Goal: Browse casually: Explore the website without a specific task or goal

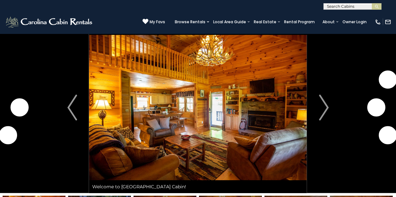
scroll to position [13, 0]
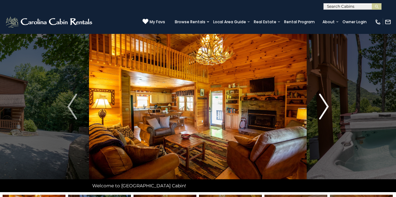
click at [326, 105] on img "Next" at bounding box center [324, 107] width 10 height 26
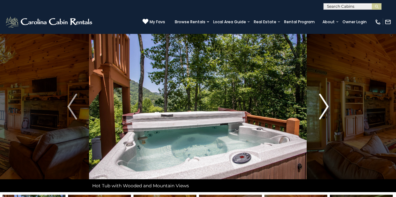
click at [326, 105] on img "Next" at bounding box center [324, 107] width 10 height 26
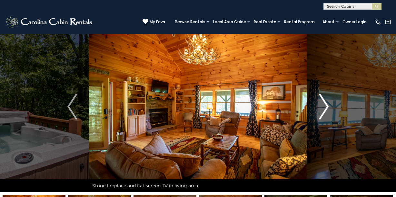
click at [327, 106] on img "Next" at bounding box center [324, 107] width 10 height 26
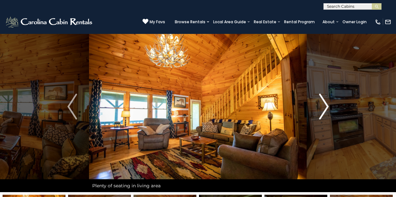
click at [327, 106] on img "Next" at bounding box center [324, 107] width 10 height 26
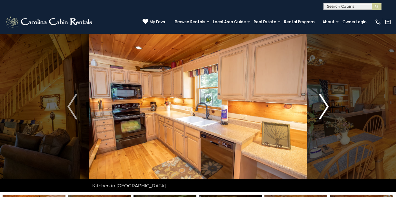
click at [326, 105] on img "Next" at bounding box center [324, 107] width 10 height 26
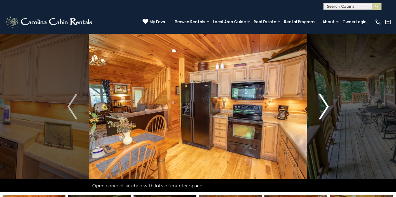
click at [326, 104] on img "Next" at bounding box center [324, 107] width 10 height 26
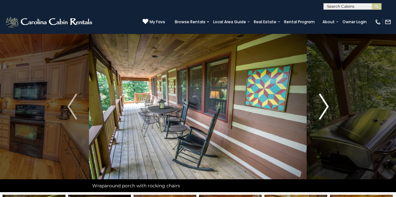
click at [326, 104] on img "Next" at bounding box center [324, 107] width 10 height 26
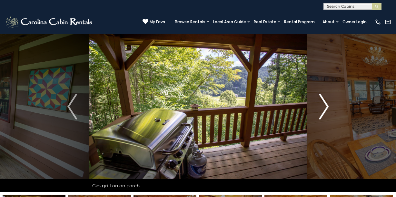
click at [327, 104] on img "Next" at bounding box center [324, 107] width 10 height 26
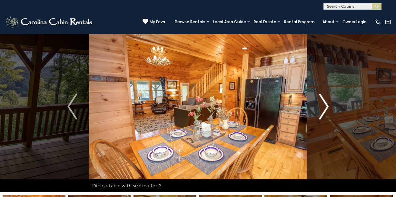
click at [327, 104] on img "Next" at bounding box center [324, 107] width 10 height 26
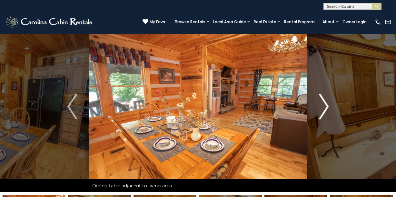
click at [327, 104] on img "Next" at bounding box center [324, 107] width 10 height 26
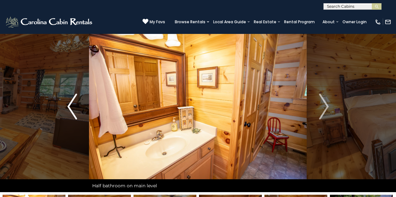
click at [68, 106] on img "Previous" at bounding box center [72, 107] width 10 height 26
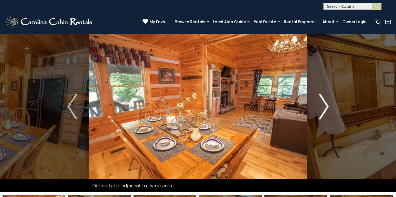
click at [326, 104] on img "Next" at bounding box center [324, 107] width 10 height 26
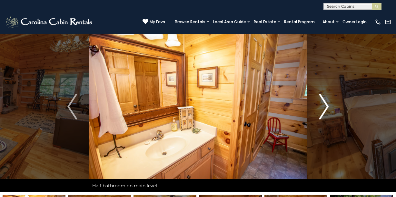
click at [327, 105] on img "Next" at bounding box center [324, 107] width 10 height 26
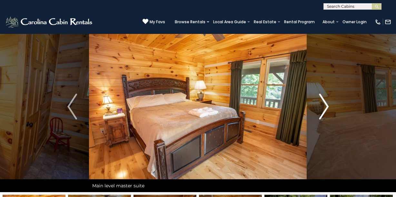
click at [327, 105] on img "Next" at bounding box center [324, 107] width 10 height 26
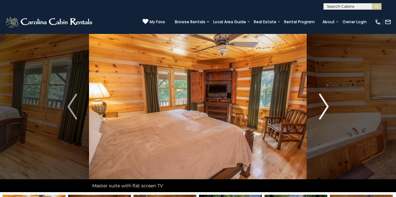
click at [327, 105] on img "Next" at bounding box center [324, 107] width 10 height 26
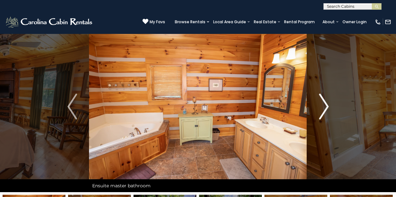
click at [327, 105] on img "Next" at bounding box center [324, 107] width 10 height 26
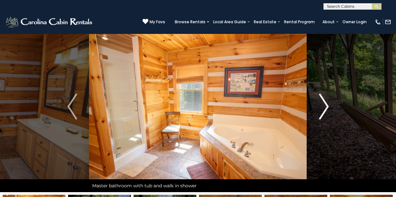
click at [327, 105] on img "Next" at bounding box center [324, 107] width 10 height 26
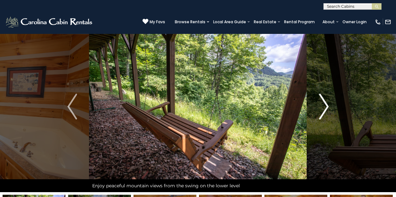
click at [327, 105] on img "Next" at bounding box center [324, 107] width 10 height 26
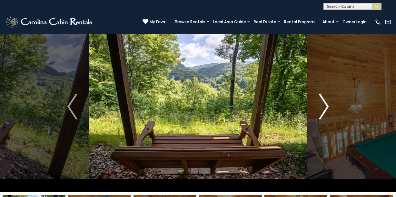
click at [326, 105] on img "Next" at bounding box center [324, 107] width 10 height 26
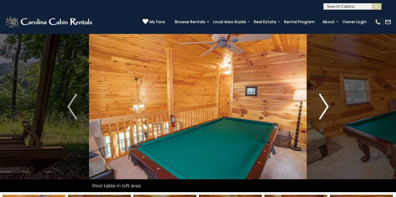
click at [326, 105] on img "Next" at bounding box center [324, 107] width 10 height 26
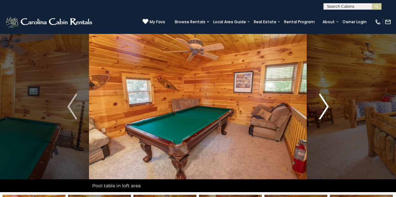
click at [327, 105] on img "Next" at bounding box center [324, 107] width 10 height 26
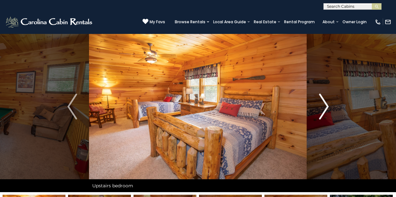
click at [327, 105] on img "Next" at bounding box center [324, 107] width 10 height 26
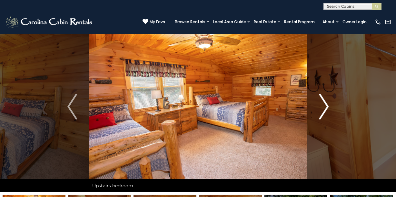
click at [327, 105] on img "Next" at bounding box center [324, 107] width 10 height 26
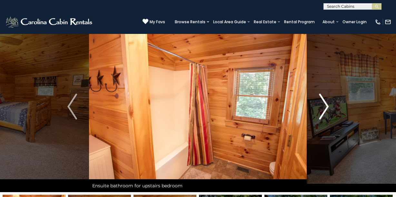
click at [327, 105] on img "Next" at bounding box center [324, 107] width 10 height 26
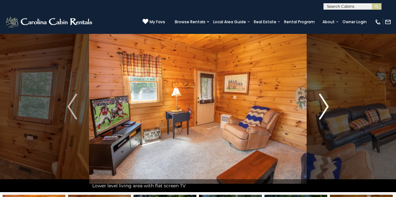
click at [327, 105] on img "Next" at bounding box center [324, 107] width 10 height 26
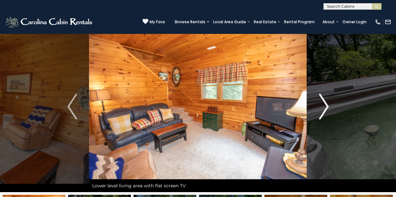
click at [327, 105] on img "Next" at bounding box center [324, 107] width 10 height 26
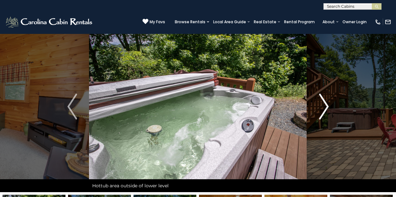
click at [327, 105] on img "Next" at bounding box center [324, 107] width 10 height 26
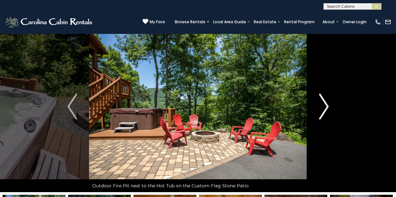
click at [327, 105] on img "Next" at bounding box center [324, 107] width 10 height 26
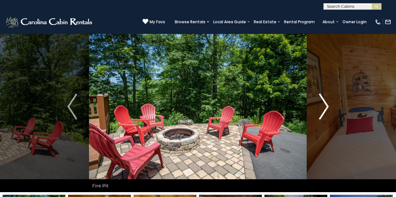
click at [327, 105] on img "Next" at bounding box center [324, 107] width 10 height 26
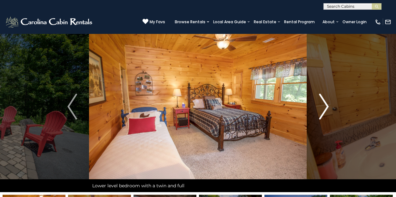
click at [327, 105] on img "Next" at bounding box center [324, 107] width 10 height 26
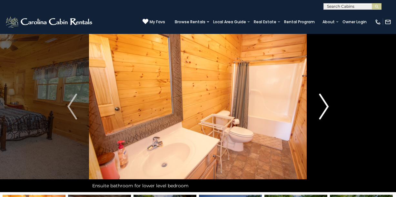
click at [327, 105] on img "Next" at bounding box center [324, 107] width 10 height 26
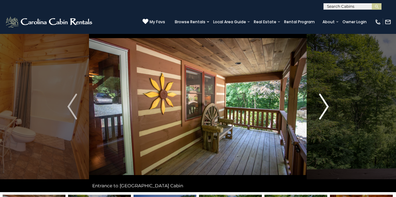
click at [327, 105] on img "Next" at bounding box center [324, 107] width 10 height 26
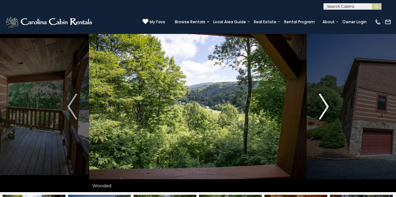
click at [327, 105] on img "Next" at bounding box center [324, 107] width 10 height 26
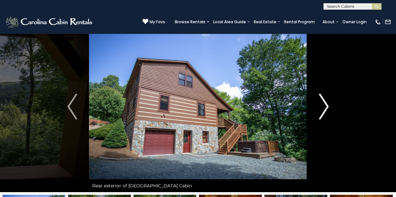
click at [327, 105] on img "Next" at bounding box center [324, 107] width 10 height 26
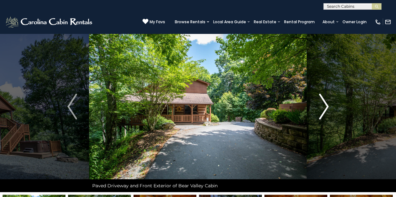
click at [327, 105] on img "Next" at bounding box center [324, 107] width 10 height 26
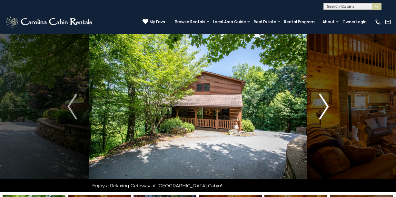
click at [327, 105] on img "Next" at bounding box center [324, 107] width 10 height 26
